Goal: Task Accomplishment & Management: Manage account settings

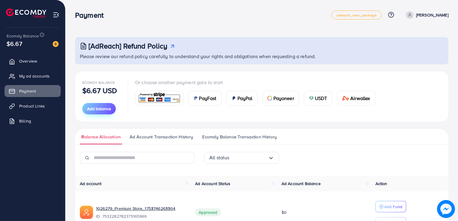
click at [101, 110] on span "Add balance" at bounding box center [99, 109] width 24 height 6
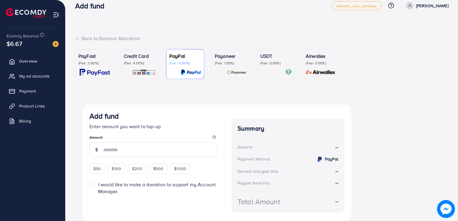
scroll to position [24, 0]
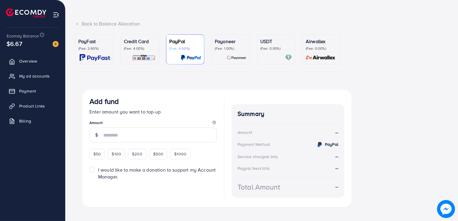
click at [146, 66] on ul "PayFast (Fee: 3.60%) Credit Card (Fee: 4.00%) PayPal (Fee: 4.50%) Payoneer (Fee…" at bounding box center [261, 52] width 373 height 37
click at [138, 51] on div "Credit Card (Fee: 4.00%)" at bounding box center [140, 49] width 32 height 23
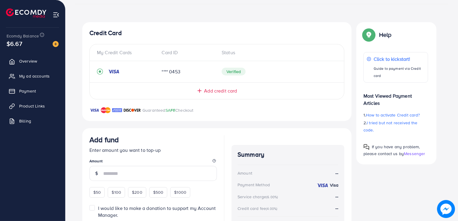
scroll to position [92, 0]
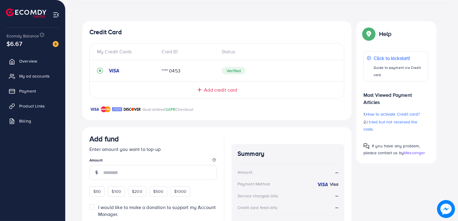
click at [118, 30] on h4 "Credit Card" at bounding box center [216, 31] width 255 height 7
drag, startPoint x: 200, startPoint y: 109, endPoint x: 142, endPoint y: 105, distance: 58.1
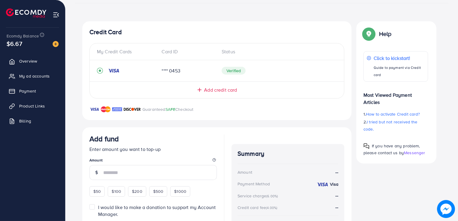
click at [142, 106] on div "Guaranteed SAFE Checkout" at bounding box center [216, 113] width 269 height 14
click at [142, 106] on p "Guaranteed SAFE Checkout" at bounding box center [167, 109] width 51 height 7
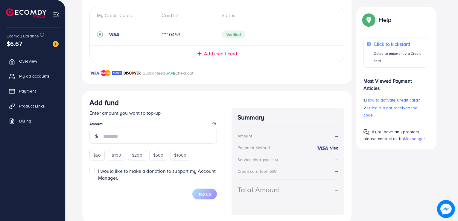
scroll to position [125, 0]
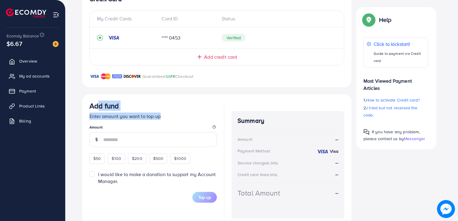
drag, startPoint x: 160, startPoint y: 114, endPoint x: 90, endPoint y: 102, distance: 71.6
click at [90, 102] on div "Add fund Enter amount you want to top-up Amount $50 $100 $200 $500 $1000" at bounding box center [152, 132] width 127 height 62
click at [90, 102] on h3 "Add fund" at bounding box center [103, 105] width 29 height 9
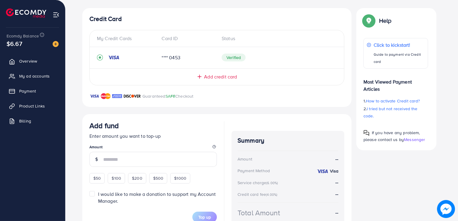
scroll to position [101, 0]
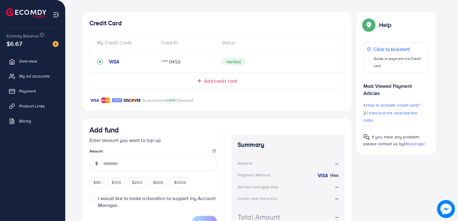
click at [214, 84] on div "My Credit Cards Card ID Status **** 0453 Verified Add credit card" at bounding box center [216, 61] width 255 height 55
click at [208, 81] on span "Add credit card" at bounding box center [220, 80] width 33 height 7
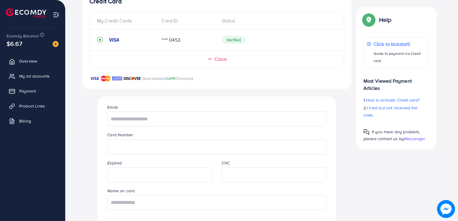
scroll to position [167, 0]
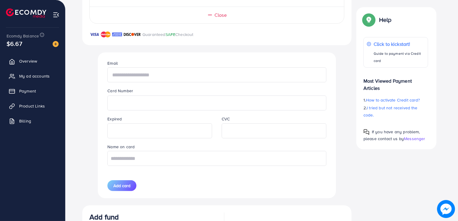
click at [164, 74] on input "text" at bounding box center [216, 74] width 219 height 15
paste input "**********"
type input "**********"
click at [201, 159] on input "text" at bounding box center [216, 158] width 219 height 15
click at [121, 198] on div "**********" at bounding box center [217, 125] width 228 height 146
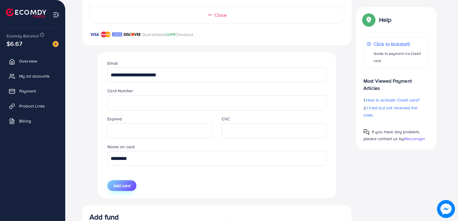
click at [128, 189] on button "Add card" at bounding box center [121, 185] width 29 height 11
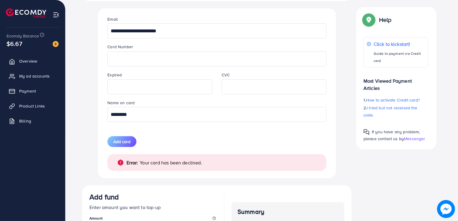
scroll to position [211, 0]
drag, startPoint x: 140, startPoint y: 118, endPoint x: 89, endPoint y: 113, distance: 50.5
click at [89, 113] on div "**********" at bounding box center [216, 110] width 269 height 414
click at [138, 115] on input "********" at bounding box center [216, 114] width 219 height 15
drag, startPoint x: 138, startPoint y: 115, endPoint x: 115, endPoint y: 117, distance: 23.1
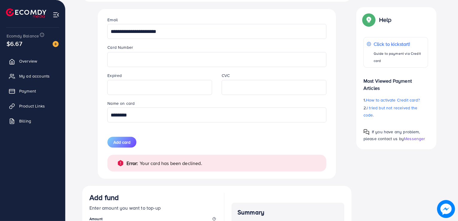
click at [115, 117] on input "********" at bounding box center [216, 114] width 219 height 15
click at [124, 138] on button "Add card" at bounding box center [121, 142] width 29 height 11
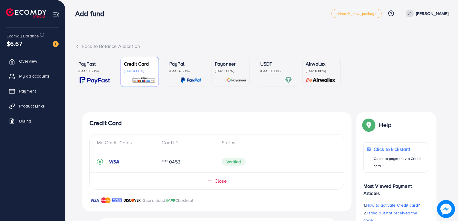
scroll to position [0, 0]
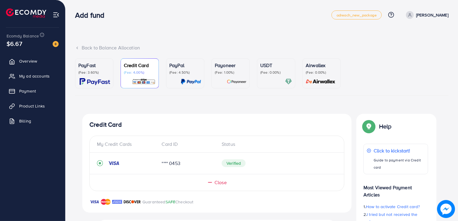
click at [143, 77] on div "Credit Card (Fee: 4.00%)" at bounding box center [140, 73] width 32 height 23
click at [185, 76] on div "PayPal (Fee: 4.50%)" at bounding box center [185, 73] width 32 height 23
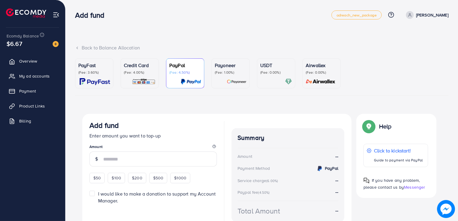
click at [131, 70] on p "(Fee: 4.00%)" at bounding box center [140, 72] width 32 height 5
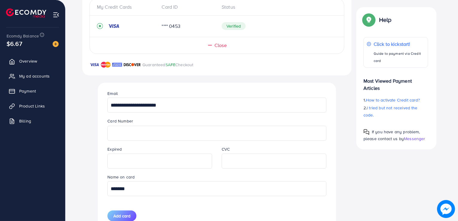
scroll to position [129, 0]
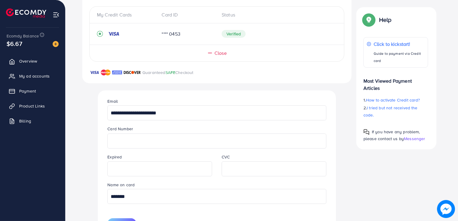
click at [212, 54] on icon at bounding box center [210, 53] width 6 height 6
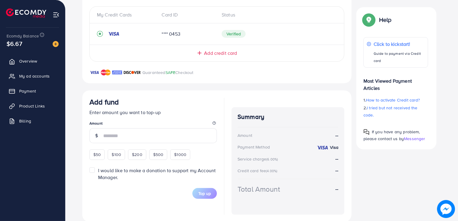
click at [212, 54] on span "Add credit card" at bounding box center [220, 53] width 33 height 7
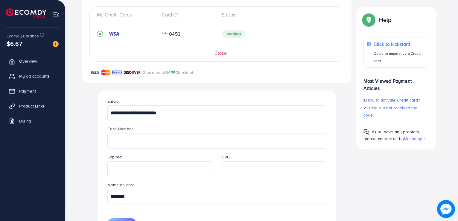
drag, startPoint x: 174, startPoint y: 119, endPoint x: 110, endPoint y: 122, distance: 64.1
click at [110, 122] on div "**********" at bounding box center [217, 175] width 228 height 170
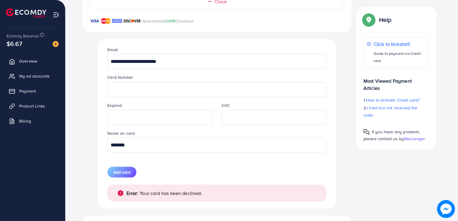
scroll to position [205, 0]
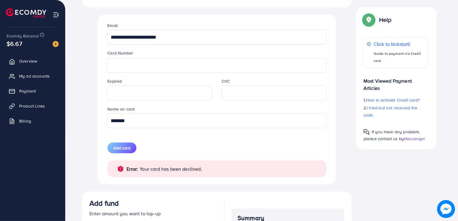
drag, startPoint x: 152, startPoint y: 122, endPoint x: 58, endPoint y: 114, distance: 94.5
click at [58, 114] on div "Add fund adreach_new_package Help Center Contact Support Plans and Pricing Term…" at bounding box center [229, 63] width 458 height 537
type input "*******"
click at [132, 147] on button "Add card" at bounding box center [121, 147] width 29 height 11
drag, startPoint x: 217, startPoint y: 168, endPoint x: 143, endPoint y: 176, distance: 74.6
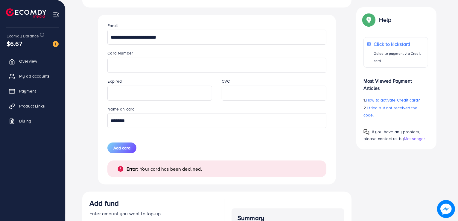
click at [143, 176] on div "Error: Your card has been declined." at bounding box center [216, 168] width 219 height 17
click at [142, 170] on p "Your card has been declined." at bounding box center [171, 168] width 62 height 7
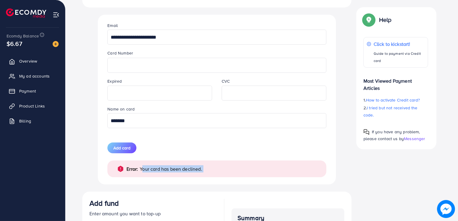
click at [142, 170] on p "Your card has been declined." at bounding box center [171, 168] width 62 height 7
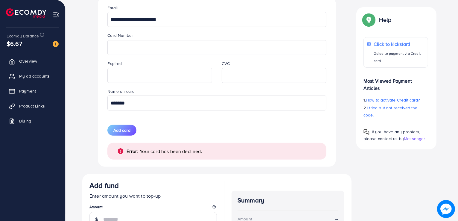
scroll to position [212, 0]
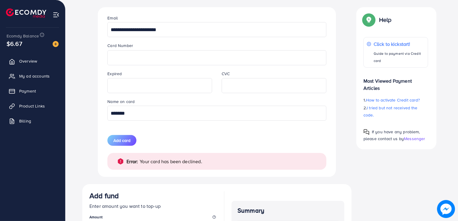
drag, startPoint x: 188, startPoint y: 36, endPoint x: 72, endPoint y: 43, distance: 115.9
click at [72, 43] on div "PayFast (Fee: 3.60%) Credit Card (Fee: 4.00%) PayPal (Fee: 4.50%) Payoneer (Fee…" at bounding box center [261, 80] width 383 height 469
type input "**********"
click at [125, 137] on button "Add card" at bounding box center [121, 140] width 29 height 11
drag, startPoint x: 139, startPoint y: 162, endPoint x: 270, endPoint y: 160, distance: 130.7
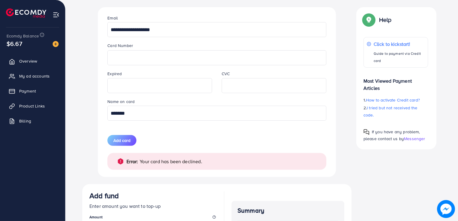
click at [270, 160] on div "Error: Your card has been declined." at bounding box center [216, 161] width 199 height 7
click at [209, 139] on div "Add card" at bounding box center [160, 140] width 114 height 11
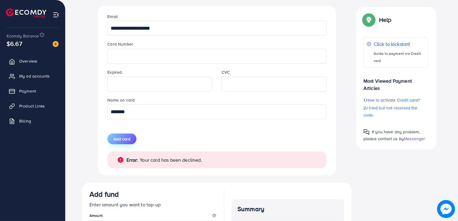
click at [126, 138] on span "Add card" at bounding box center [121, 139] width 17 height 6
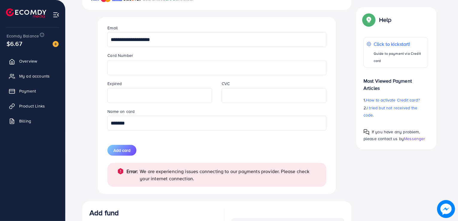
scroll to position [222, 0]
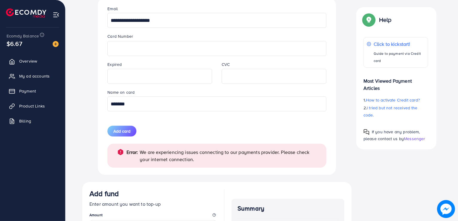
click at [345, 89] on div "**********" at bounding box center [216, 102] width 269 height 421
click at [120, 128] on span "Add card" at bounding box center [121, 131] width 17 height 6
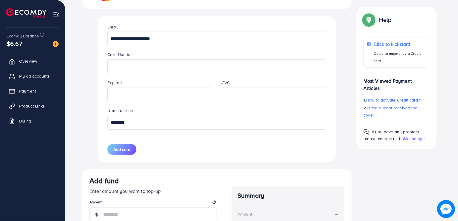
scroll to position [203, 0]
click at [128, 149] on span "Add card" at bounding box center [121, 150] width 17 height 6
drag, startPoint x: 133, startPoint y: 112, endPoint x: 108, endPoint y: 112, distance: 25.7
click at [108, 112] on label "Name on card" at bounding box center [120, 111] width 27 height 6
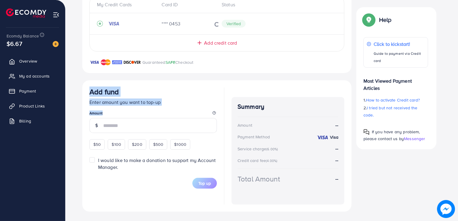
drag, startPoint x: 108, startPoint y: 112, endPoint x: 134, endPoint y: 112, distance: 26.3
click at [134, 112] on div "Credit Card My Credit Cards Card ID Status **** 0453 Verified Add credit card G…" at bounding box center [216, 92] width 269 height 237
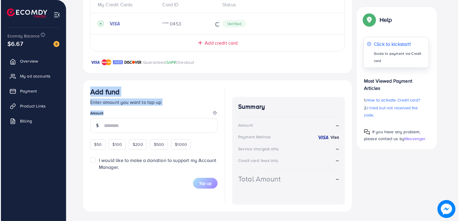
scroll to position [44, 0]
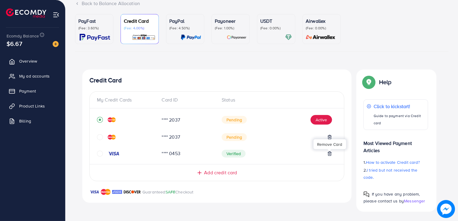
click at [329, 155] on icon at bounding box center [329, 153] width 3 height 4
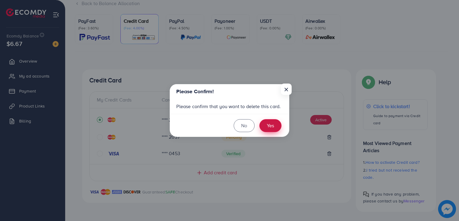
click at [278, 130] on button "Yes" at bounding box center [271, 125] width 22 height 13
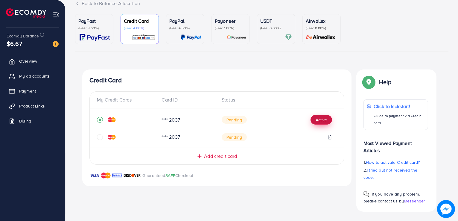
click at [318, 122] on button "Active" at bounding box center [321, 120] width 22 height 10
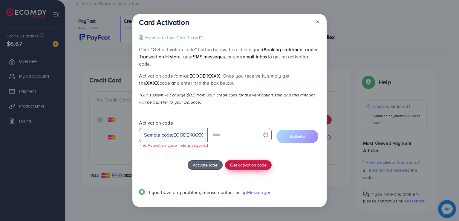
click at [244, 166] on button "Get activation code" at bounding box center [248, 165] width 47 height 10
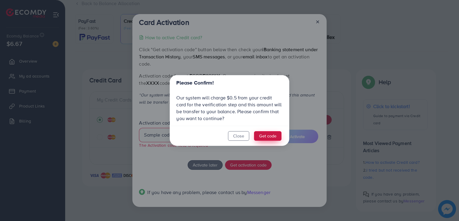
click at [268, 136] on button "Get code" at bounding box center [268, 136] width 28 height 10
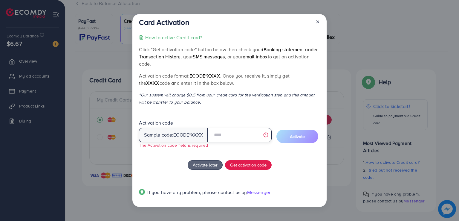
click at [241, 138] on input "text" at bounding box center [240, 135] width 64 height 14
click at [249, 113] on div "How to active Credit card? Click "Get activation code" button below then check …" at bounding box center [229, 118] width 181 height 169
click at [233, 137] on input "text" at bounding box center [240, 135] width 64 height 14
click at [233, 109] on div "How to active Credit card? Click "Get activation code" button below then check …" at bounding box center [229, 118] width 181 height 169
click at [268, 155] on div "How to active Credit card? Click "Get activation code" button below then check …" at bounding box center [229, 118] width 181 height 169
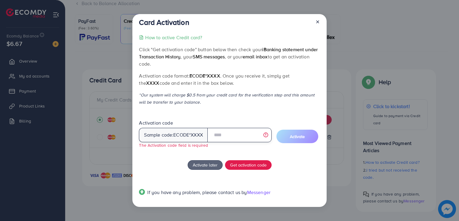
click at [250, 139] on input "text" at bounding box center [240, 135] width 64 height 14
click at [247, 107] on div "How to active Credit card? Click "Get activation code" button below then check …" at bounding box center [229, 118] width 181 height 169
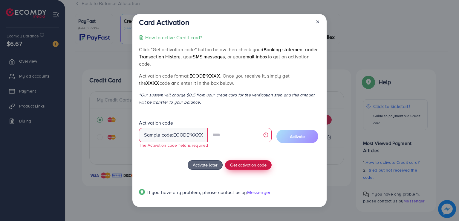
click at [246, 165] on span "Get activation code" at bounding box center [248, 165] width 36 height 6
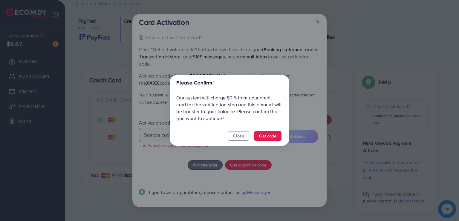
click at [249, 133] on footer "Close Get code" at bounding box center [230, 136] width 120 height 20
click at [237, 139] on button "Close" at bounding box center [238, 136] width 21 height 10
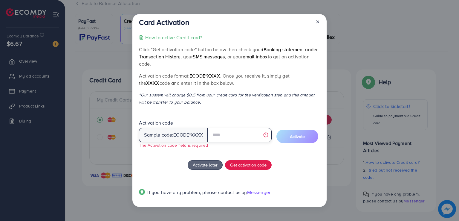
click at [237, 139] on input "text" at bounding box center [240, 135] width 64 height 14
type input "****"
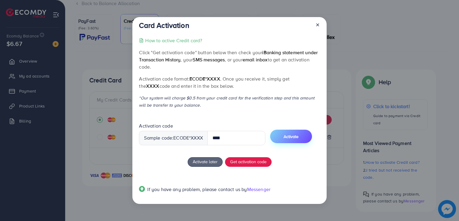
click at [286, 139] on button "Activate" at bounding box center [291, 136] width 42 height 13
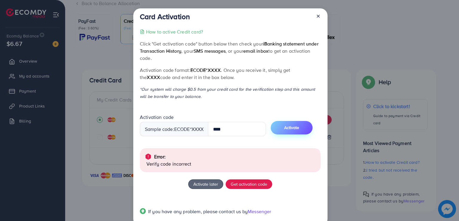
scroll to position [13, 0]
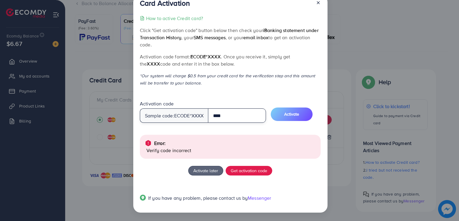
drag, startPoint x: 236, startPoint y: 116, endPoint x: 212, endPoint y: 118, distance: 24.0
click at [212, 118] on input "****" at bounding box center [237, 115] width 58 height 14
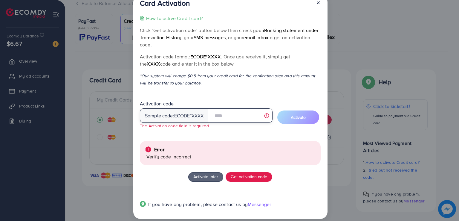
click at [231, 118] on input "text" at bounding box center [240, 115] width 64 height 14
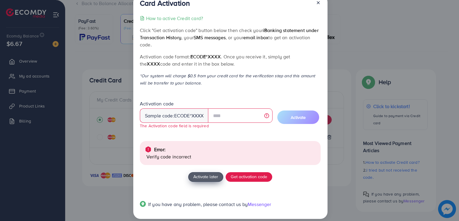
click at [202, 172] on button "Activate later" at bounding box center [205, 177] width 35 height 10
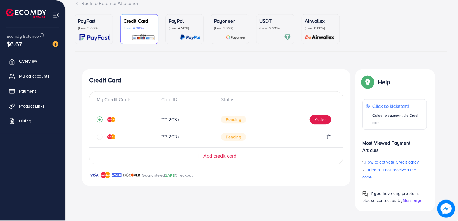
scroll to position [0, 0]
click at [258, 176] on div "Guaranteed SAFE Checkout" at bounding box center [216, 179] width 269 height 14
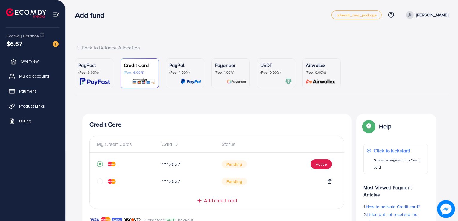
click at [23, 61] on span "Overview" at bounding box center [30, 61] width 18 height 6
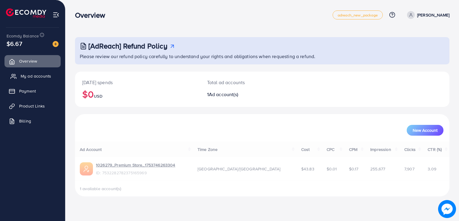
click at [30, 81] on link "My ad accounts" at bounding box center [32, 76] width 56 height 12
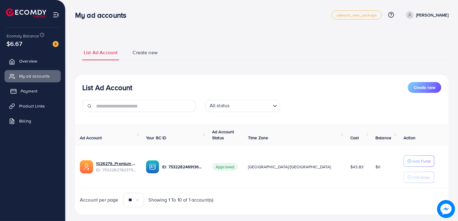
click at [27, 88] on span "Payment" at bounding box center [29, 91] width 17 height 6
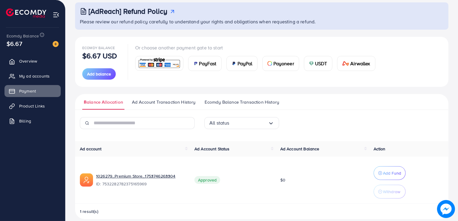
scroll to position [42, 0]
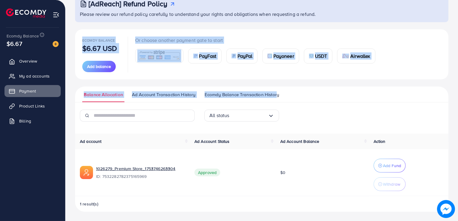
drag, startPoint x: 81, startPoint y: 40, endPoint x: 296, endPoint y: 93, distance: 221.5
click at [296, 93] on div "Ecomdy Balance $6.67 USD Add balance Or choose another payment gate to start Pa…" at bounding box center [261, 120] width 373 height 182
click at [296, 93] on ul "Balance Allocation Ad Account Transaction History Ecomdy Balance Transaction Hi…" at bounding box center [261, 94] width 373 height 16
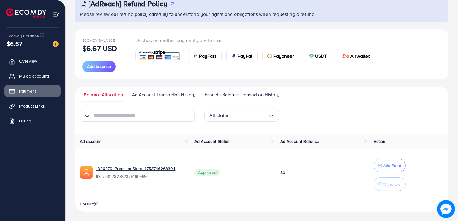
drag, startPoint x: 296, startPoint y: 93, endPoint x: 69, endPoint y: 33, distance: 234.6
click at [69, 33] on div "[AdReach] Refund Policy Please review our refund policy carefully to understand…" at bounding box center [261, 89] width 392 height 263
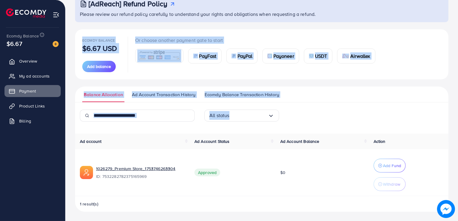
drag, startPoint x: 69, startPoint y: 33, endPoint x: 293, endPoint y: 105, distance: 235.1
click at [293, 105] on div "[AdReach] Refund Policy Please review our refund policy carefully to understand…" at bounding box center [261, 89] width 392 height 263
click at [293, 105] on div "Balance Allocation Ad Account Transaction History Ecomdy Balance Transaction Hi…" at bounding box center [261, 148] width 373 height 125
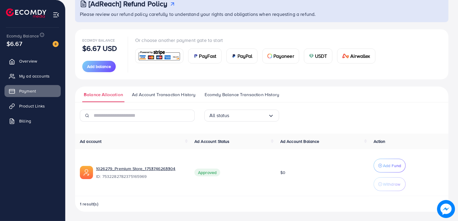
drag, startPoint x: 297, startPoint y: 99, endPoint x: 73, endPoint y: 39, distance: 231.9
click at [73, 39] on div "[AdReach] Refund Policy Please review our refund policy carefully to understand…" at bounding box center [261, 89] width 392 height 263
drag, startPoint x: 73, startPoint y: 39, endPoint x: 336, endPoint y: 94, distance: 269.2
click at [336, 94] on div "[AdReach] Refund Policy Please review our refund policy carefully to understand…" at bounding box center [261, 89] width 392 height 263
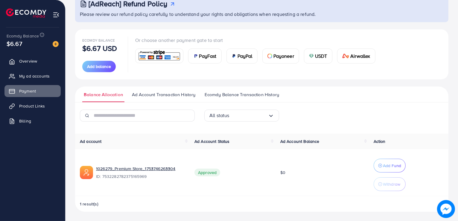
click at [336, 94] on ul "Balance Allocation Ad Account Transaction History Ecomdy Balance Transaction Hi…" at bounding box center [261, 94] width 373 height 16
click at [17, 66] on link "Overview" at bounding box center [32, 61] width 56 height 12
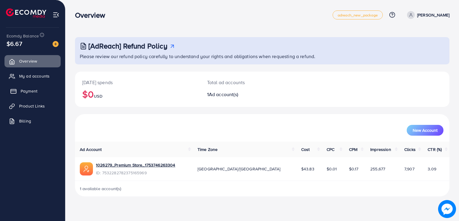
click at [29, 97] on link "Payment" at bounding box center [32, 91] width 56 height 12
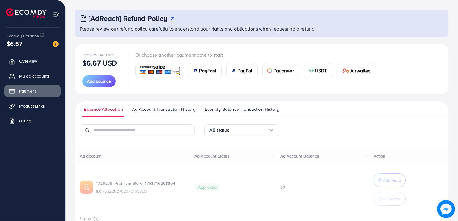
scroll to position [28, 0]
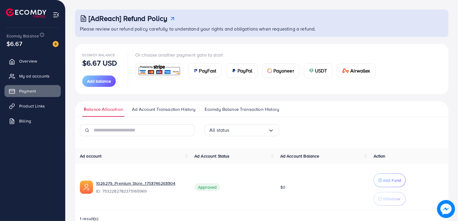
click at [100, 90] on div "Ecomdy Balance $6.67 USD Add balance Or choose another payment gate to start Pa…" at bounding box center [261, 69] width 373 height 50
click at [100, 89] on div "Ecomdy Balance $6.67 USD Add balance Or choose another payment gate to start Pa…" at bounding box center [261, 69] width 373 height 50
click at [102, 83] on span "Add balance" at bounding box center [99, 81] width 24 height 6
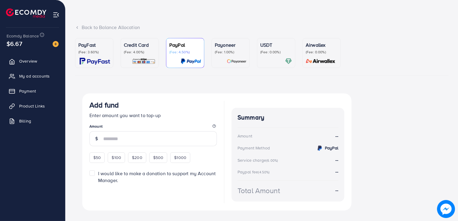
scroll to position [26, 0]
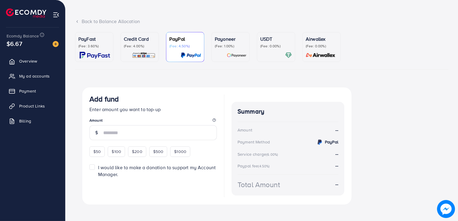
drag, startPoint x: 162, startPoint y: 107, endPoint x: 85, endPoint y: 96, distance: 77.7
click at [85, 96] on div "Add fund Enter amount you want to top-up Amount $50 $100 $200 $500 $1000 I woul…" at bounding box center [216, 145] width 269 height 117
drag, startPoint x: 85, startPoint y: 96, endPoint x: 158, endPoint y: 109, distance: 74.4
click at [158, 109] on div "Add fund Enter amount you want to top-up Amount $50 $100 $200 $500 $1000 I woul…" at bounding box center [216, 145] width 269 height 117
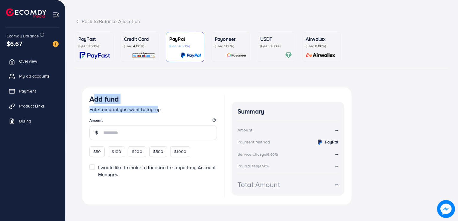
click at [158, 109] on p "Enter amount you want to top-up" at bounding box center [152, 109] width 127 height 7
click at [36, 75] on span "My ad accounts" at bounding box center [36, 76] width 31 height 6
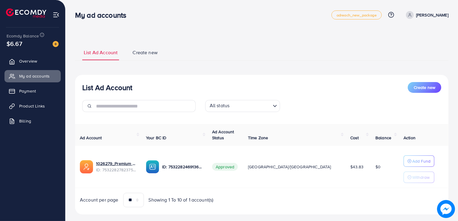
drag, startPoint x: 82, startPoint y: 87, endPoint x: 167, endPoint y: 86, distance: 85.0
click at [167, 86] on div "List Ad Account Create new All status Loading..." at bounding box center [261, 99] width 373 height 35
click at [167, 86] on div "List Ad Account Create new" at bounding box center [261, 87] width 359 height 11
drag, startPoint x: 167, startPoint y: 86, endPoint x: 80, endPoint y: 86, distance: 86.1
click at [80, 86] on div "List Ad Account Create new All status Loading..." at bounding box center [261, 99] width 373 height 35
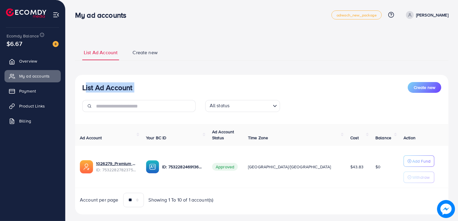
click at [80, 86] on div "List Ad Account Create new All status Loading..." at bounding box center [261, 99] width 373 height 35
click at [151, 66] on div "**********" at bounding box center [261, 129] width 373 height 170
click at [147, 54] on span "Create new" at bounding box center [144, 52] width 25 height 7
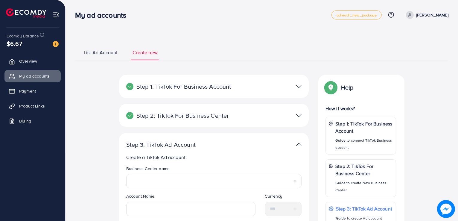
click at [115, 49] on span "List Ad Account" at bounding box center [101, 52] width 34 height 7
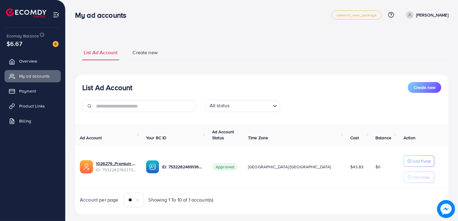
click at [140, 49] on span "Create new" at bounding box center [144, 52] width 25 height 7
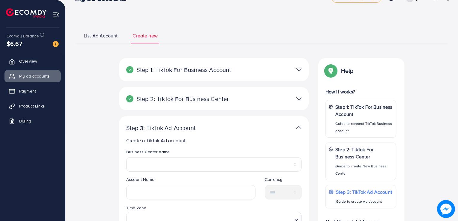
scroll to position [63, 0]
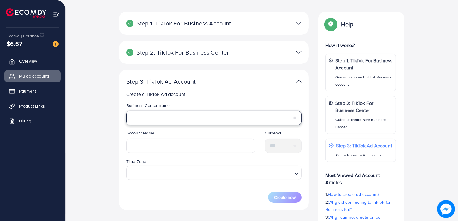
click at [190, 119] on select "**********" at bounding box center [213, 118] width 175 height 14
select select "**********"
click at [126, 111] on select "**********" at bounding box center [213, 118] width 175 height 14
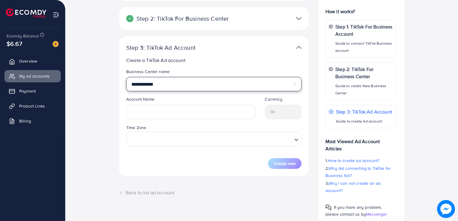
scroll to position [105, 0]
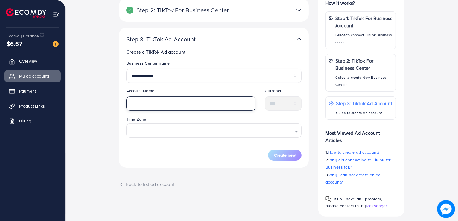
click at [182, 110] on input "text" at bounding box center [190, 103] width 129 height 14
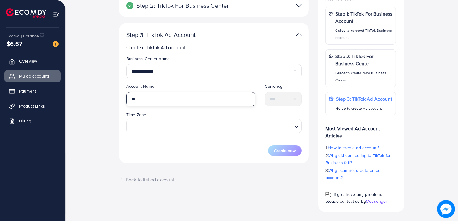
type input "*"
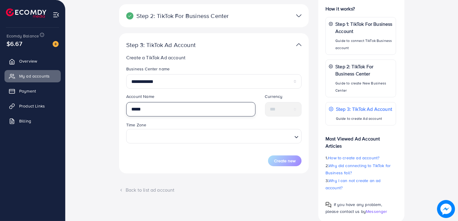
click at [181, 110] on input "*****" at bounding box center [190, 109] width 129 height 14
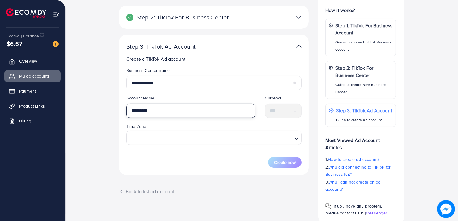
scroll to position [97, 0]
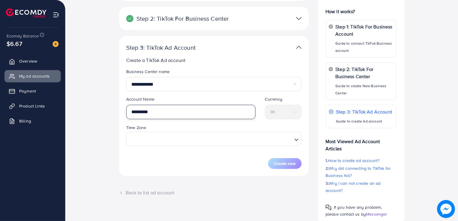
type input "*********"
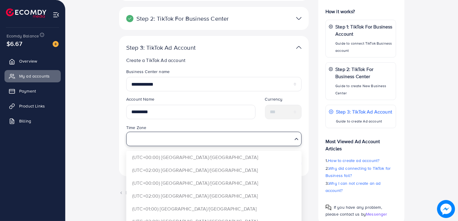
click at [291, 136] on input "Search for option" at bounding box center [210, 138] width 163 height 11
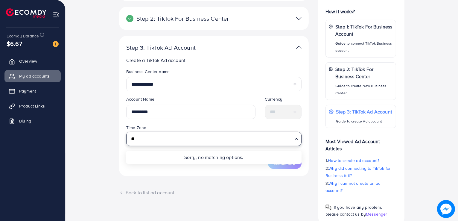
type input "*"
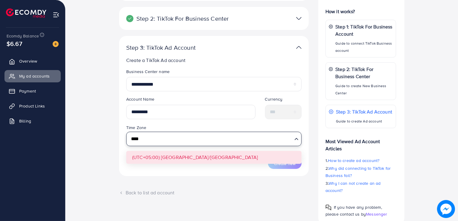
type input "****"
click at [292, 155] on form "**********" at bounding box center [213, 118] width 175 height 100
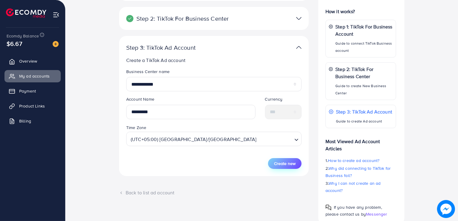
click at [289, 162] on span "Create new" at bounding box center [285, 163] width 22 height 6
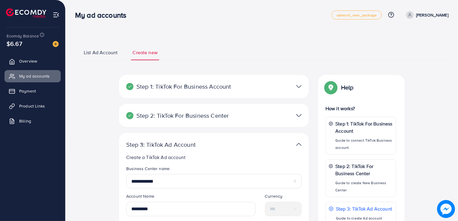
scroll to position [0, 0]
drag, startPoint x: 76, startPoint y: 14, endPoint x: 122, endPoint y: 18, distance: 46.3
click at [122, 18] on h3 "My ad accounts" at bounding box center [103, 15] width 56 height 9
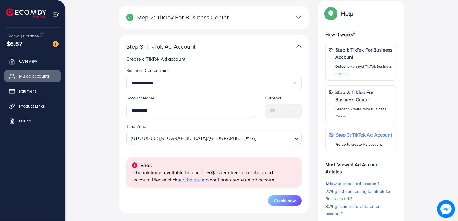
scroll to position [142, 0]
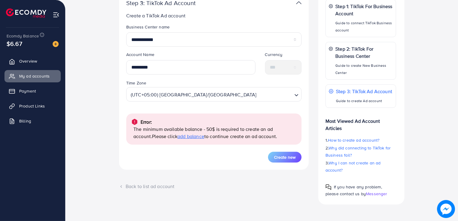
drag, startPoint x: 74, startPoint y: 14, endPoint x: 260, endPoint y: 232, distance: 285.8
click at [256, 188] on div "Back to list ad account" at bounding box center [214, 186] width 190 height 7
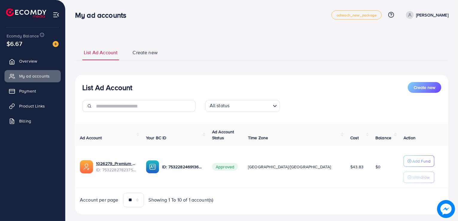
click at [77, 17] on h3 "My ad accounts" at bounding box center [103, 15] width 56 height 9
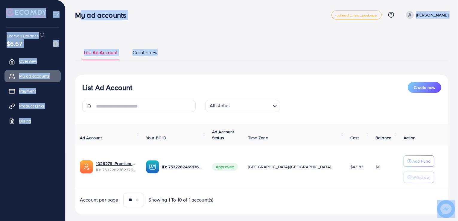
drag, startPoint x: 75, startPoint y: 10, endPoint x: 172, endPoint y: 56, distance: 107.0
click at [172, 56] on div "My ad accounts adreach_new_package Help Center Contact Support Plans and Pricin…" at bounding box center [229, 115] width 458 height 231
click at [172, 56] on ul "List Ad Account Create new" at bounding box center [261, 52] width 373 height 16
drag, startPoint x: 172, startPoint y: 56, endPoint x: 74, endPoint y: 18, distance: 105.1
click at [74, 18] on div "My ad accounts adreach_new_package Help Center Contact Support Plans and Pricin…" at bounding box center [229, 115] width 458 height 231
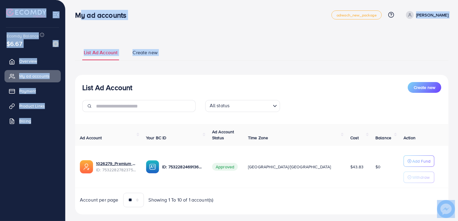
click at [74, 18] on div "My ad accounts" at bounding box center [102, 15] width 65 height 9
drag, startPoint x: 74, startPoint y: 18, endPoint x: 171, endPoint y: 46, distance: 100.9
click at [171, 46] on div "My ad accounts adreach_new_package Help Center Contact Support Plans and Pricin…" at bounding box center [229, 115] width 458 height 231
click at [171, 46] on ul "List Ad Account Create new" at bounding box center [261, 52] width 373 height 16
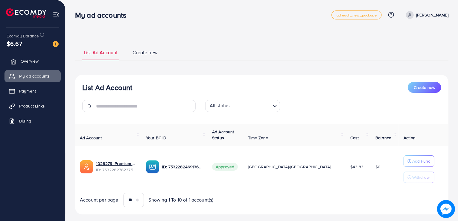
click at [23, 57] on link "Overview" at bounding box center [32, 61] width 56 height 12
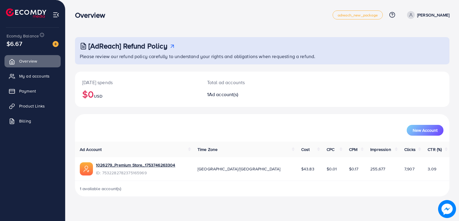
click at [238, 170] on span "[GEOGRAPHIC_DATA]/[GEOGRAPHIC_DATA]" at bounding box center [239, 169] width 83 height 6
click at [297, 167] on td "$43.83" at bounding box center [309, 168] width 25 height 23
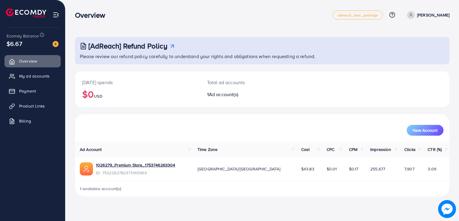
drag, startPoint x: 284, startPoint y: 167, endPoint x: 269, endPoint y: 169, distance: 14.7
click at [297, 169] on td "$43.83" at bounding box center [309, 168] width 25 height 23
click at [301, 169] on span "$43.83" at bounding box center [307, 169] width 13 height 6
click at [44, 101] on link "Product Links" at bounding box center [32, 106] width 56 height 12
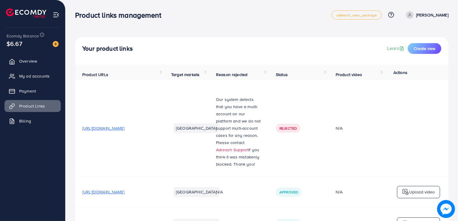
drag, startPoint x: 132, startPoint y: 46, endPoint x: 73, endPoint y: 41, distance: 58.9
click at [53, 64] on link "Overview" at bounding box center [32, 61] width 56 height 12
